Goal: Find specific page/section: Find specific page/section

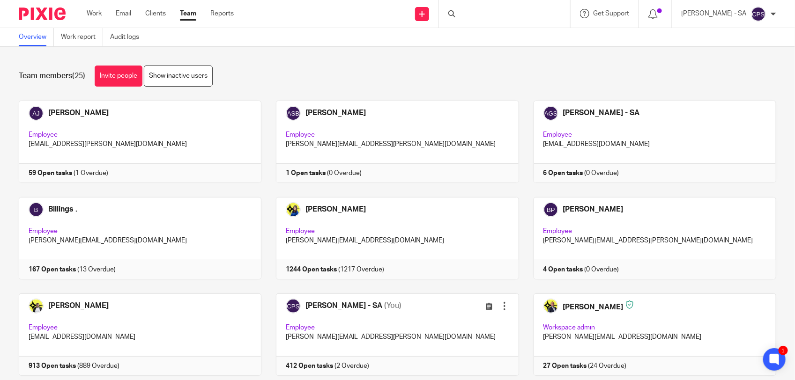
click at [472, 10] on div at bounding box center [504, 14] width 131 height 28
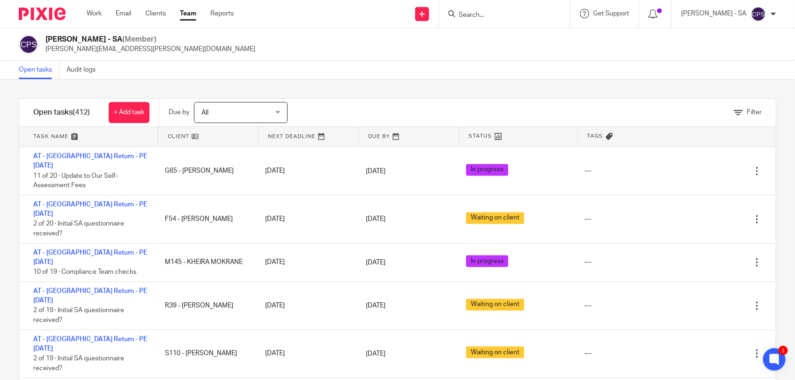
scroll to position [3746, 0]
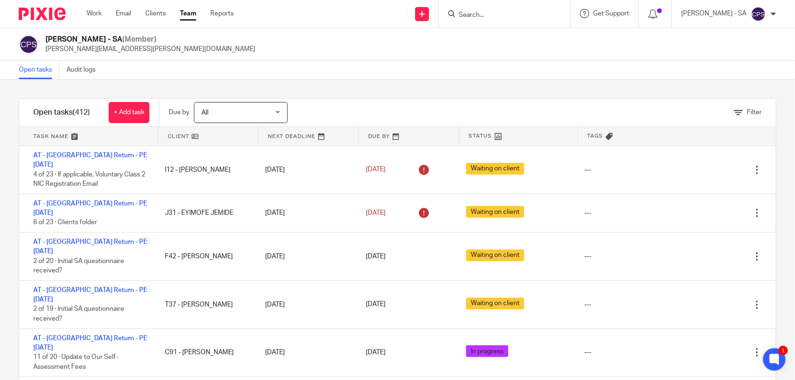
click at [486, 17] on input "Search" at bounding box center [499, 15] width 84 height 8
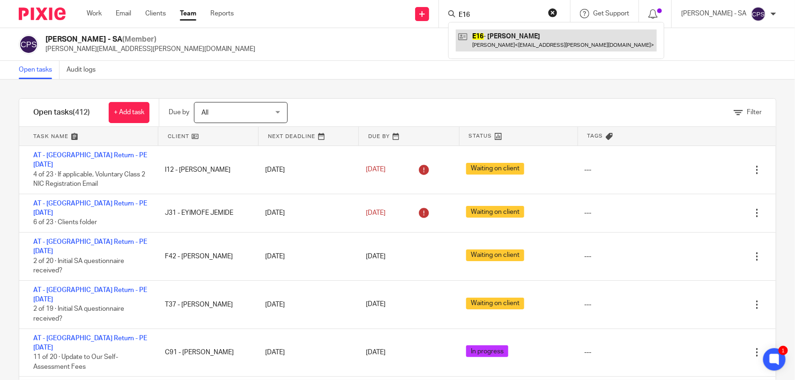
type input "E16"
click at [510, 37] on link at bounding box center [556, 40] width 201 height 22
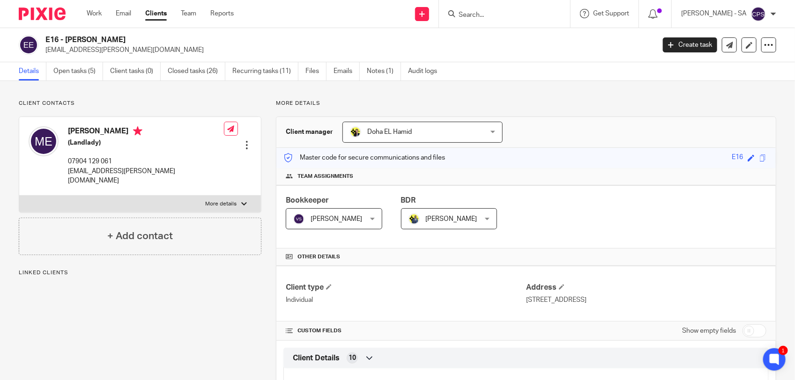
drag, startPoint x: 516, startPoint y: 298, endPoint x: 660, endPoint y: 303, distance: 144.3
click at [660, 303] on div "Client type Individual Address 50 Chudleigh Road, Brockley, London, SE4 1JW" at bounding box center [525, 294] width 499 height 56
drag, startPoint x: 660, startPoint y: 303, endPoint x: 683, endPoint y: 301, distance: 22.6
click at [682, 301] on p "50 Chudleigh Road, Brockley, London, SE4 1JW" at bounding box center [646, 299] width 240 height 9
drag, startPoint x: 522, startPoint y: 300, endPoint x: 673, endPoint y: 306, distance: 150.9
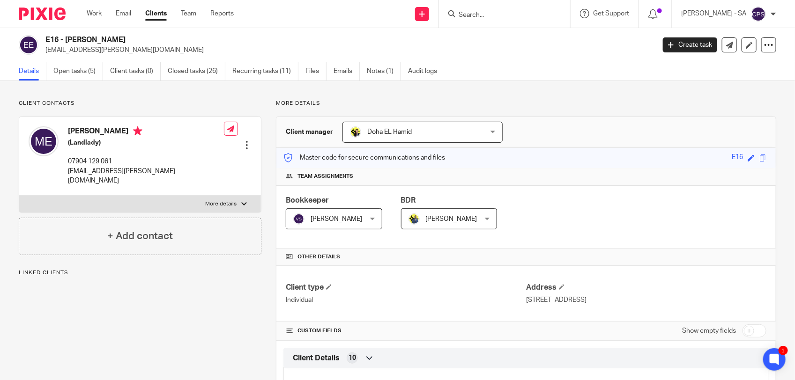
click at [673, 306] on div "Client type Individual Address 50 Chudleigh Road, Brockley, London, SE4 1JW" at bounding box center [525, 294] width 499 height 56
